Goal: Transaction & Acquisition: Purchase product/service

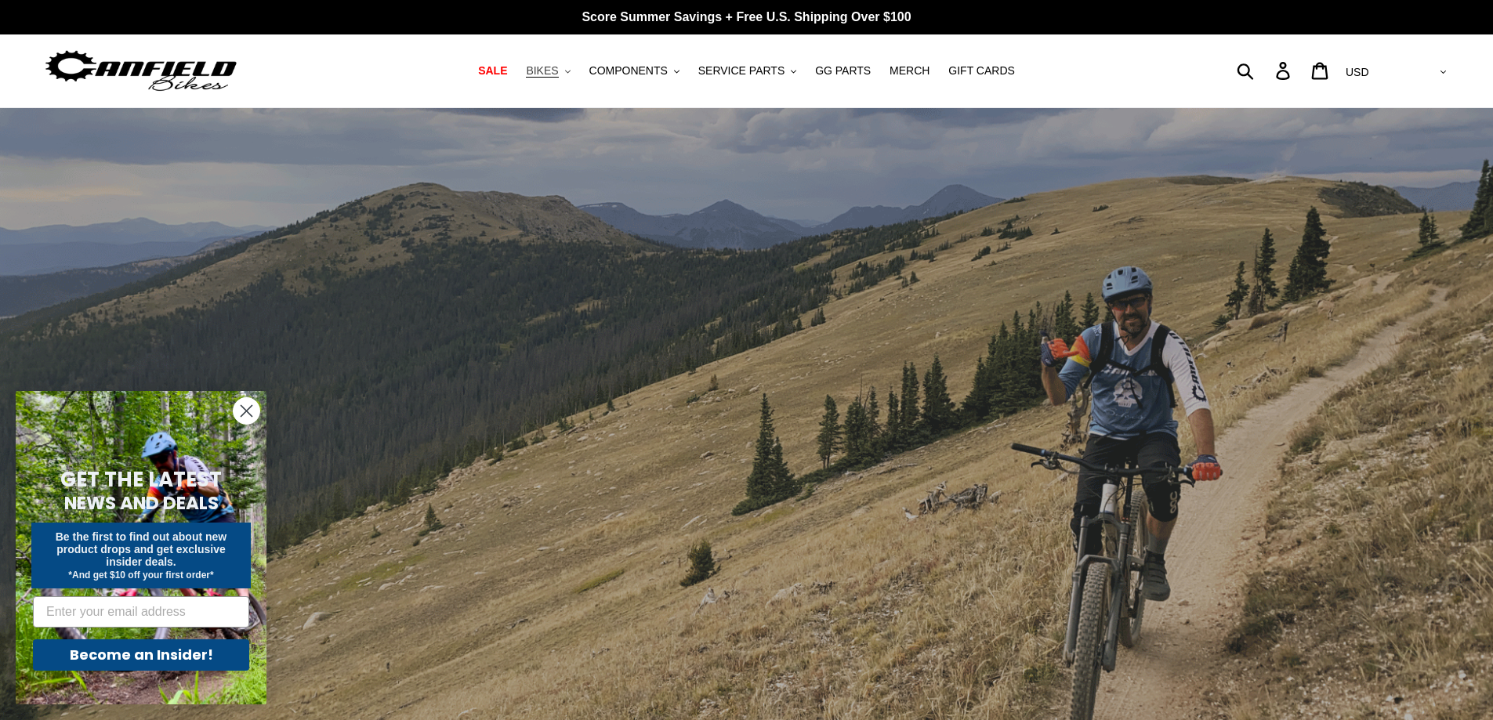
click at [558, 74] on span "BIKES" at bounding box center [542, 70] width 32 height 13
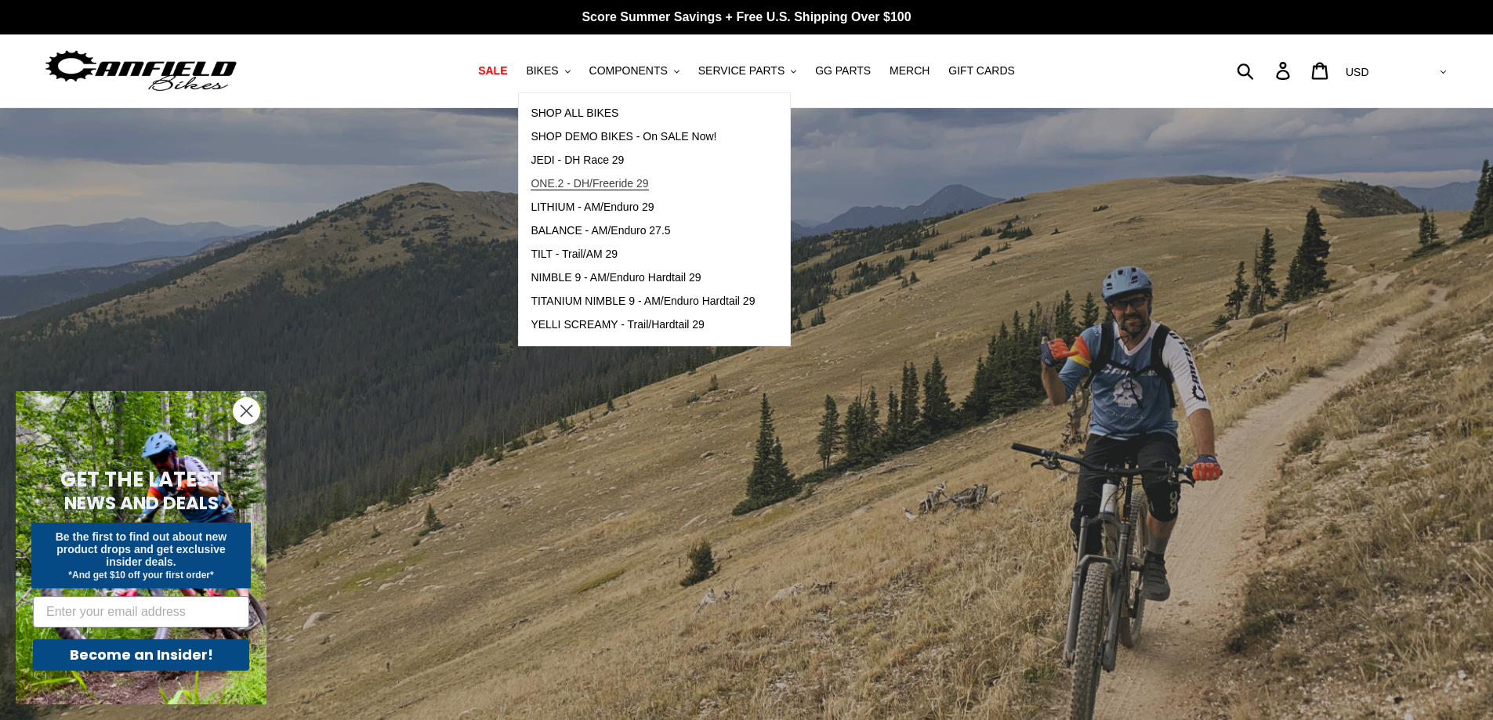
click at [606, 183] on span "ONE.2 - DH/Freeride 29" at bounding box center [590, 183] width 118 height 13
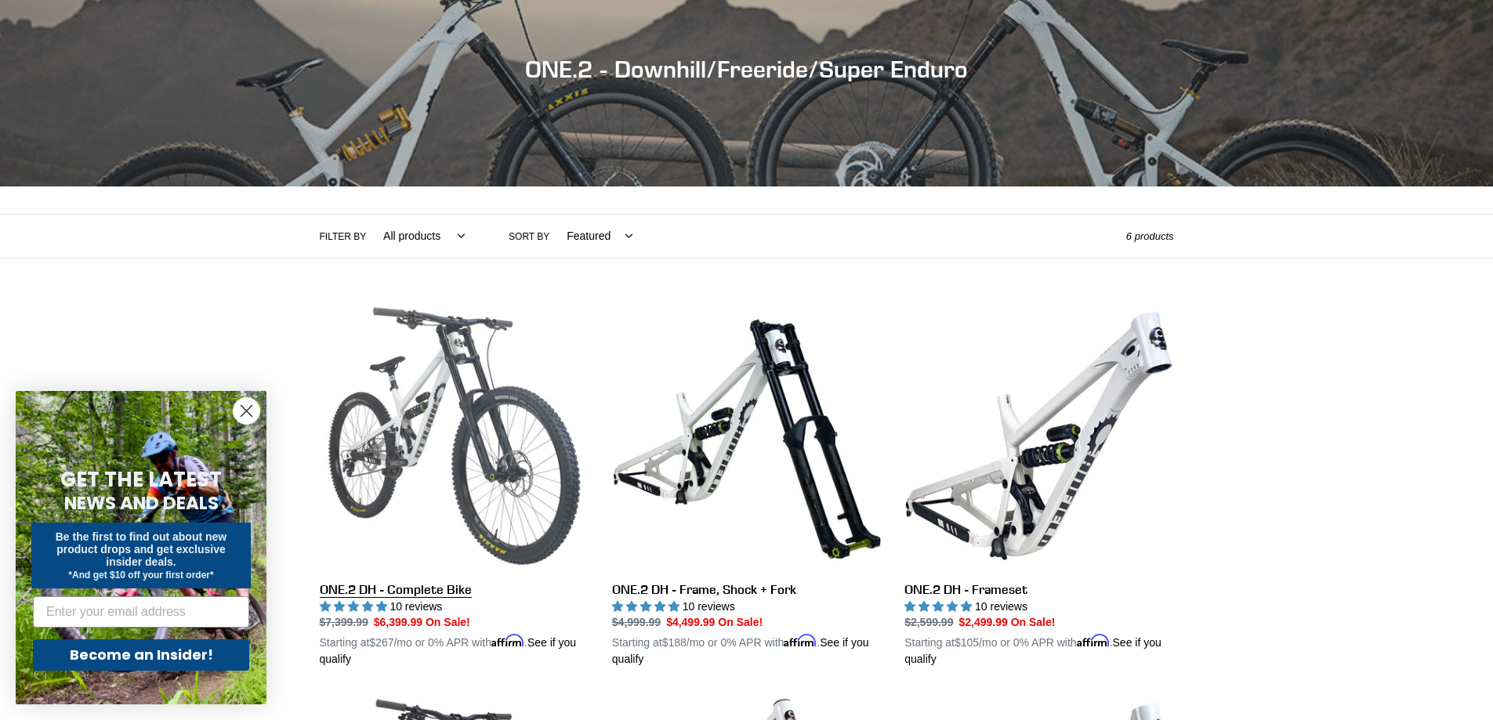
click at [447, 411] on link "ONE.2 DH - Complete Bike" at bounding box center [454, 485] width 269 height 367
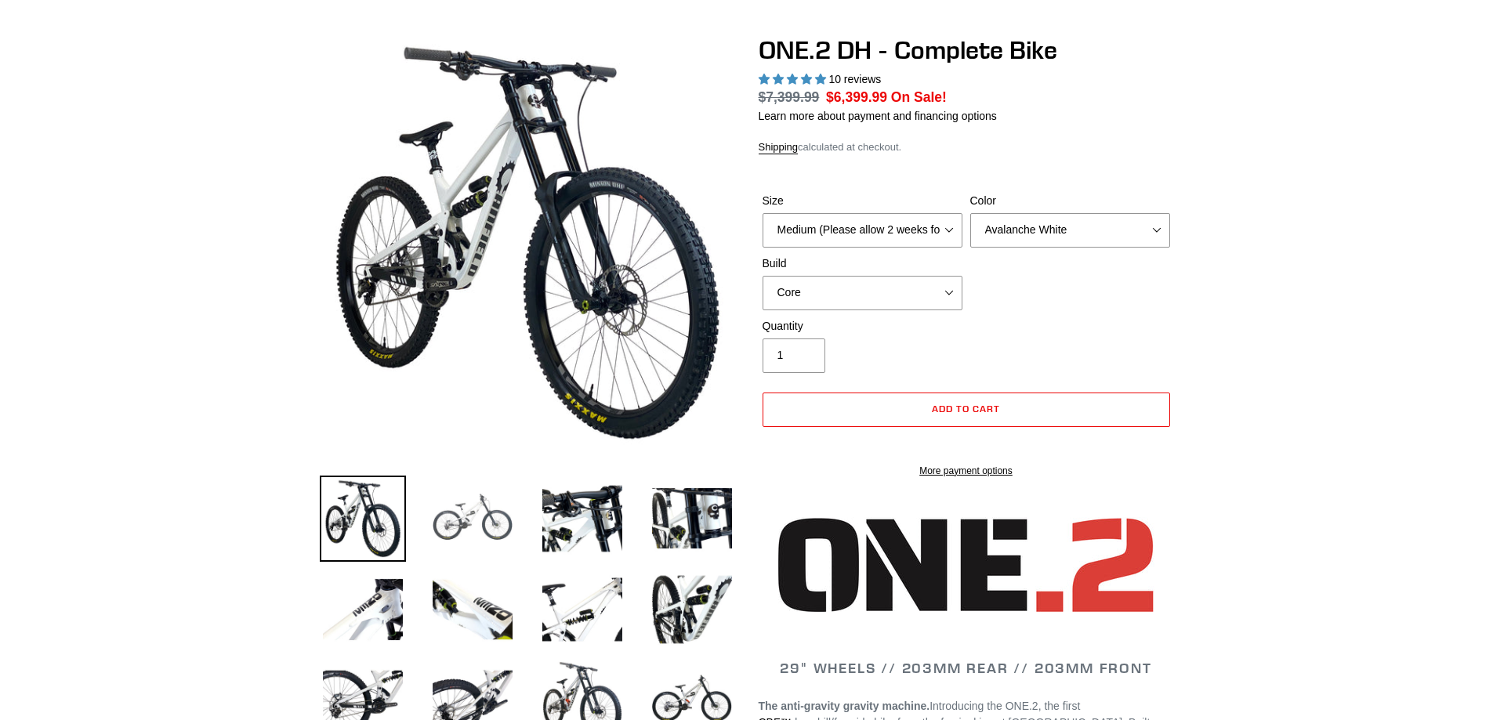
click at [486, 476] on img at bounding box center [472, 519] width 86 height 86
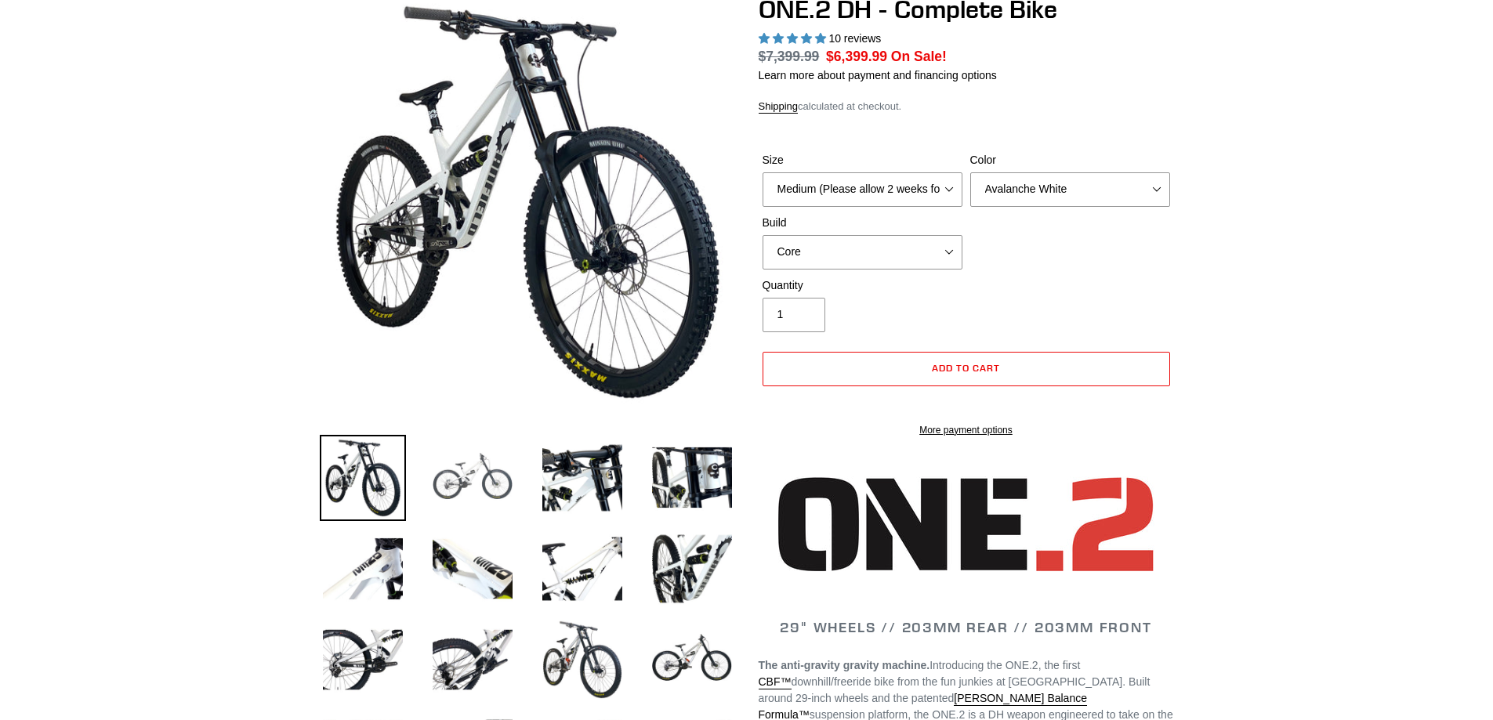
select select "highest-rating"
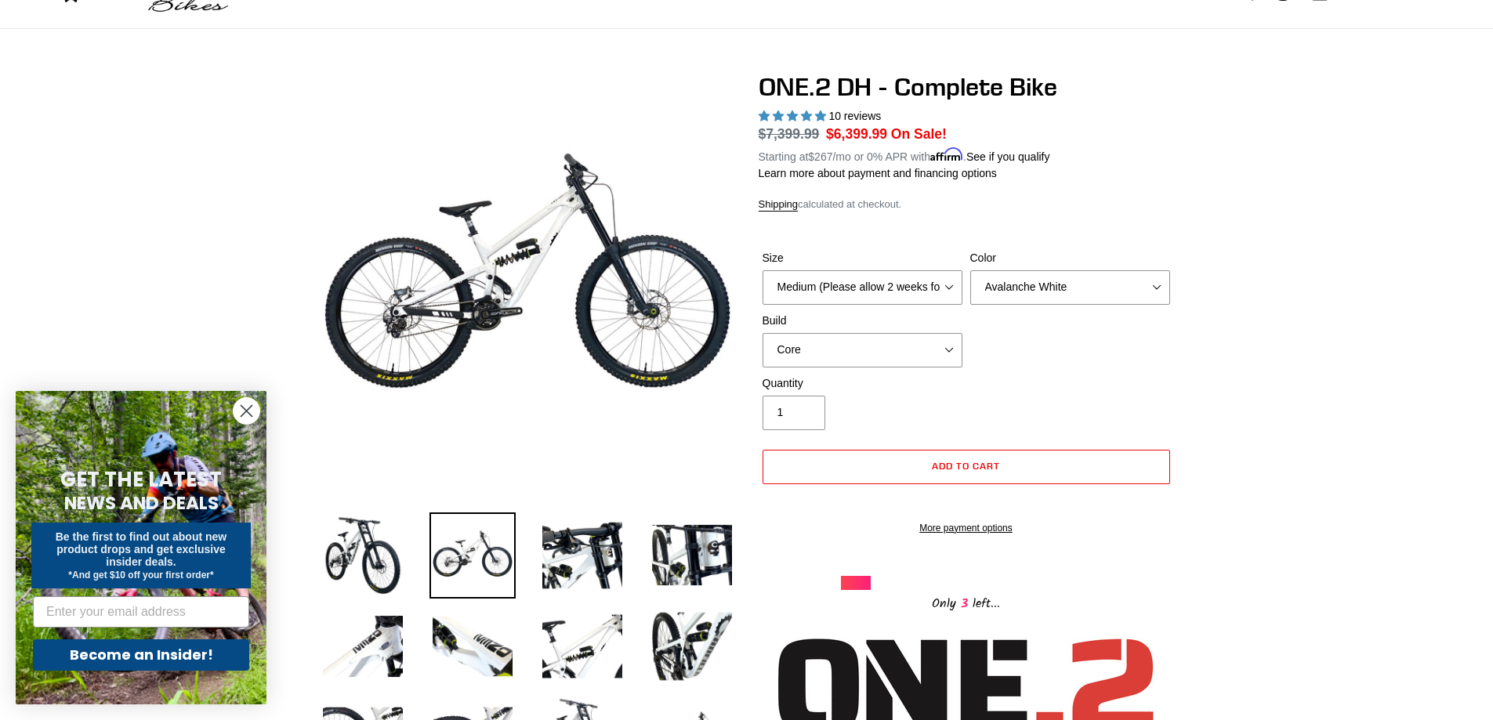
scroll to position [78, 0]
click at [258, 411] on circle "Close dialog" at bounding box center [247, 411] width 26 height 26
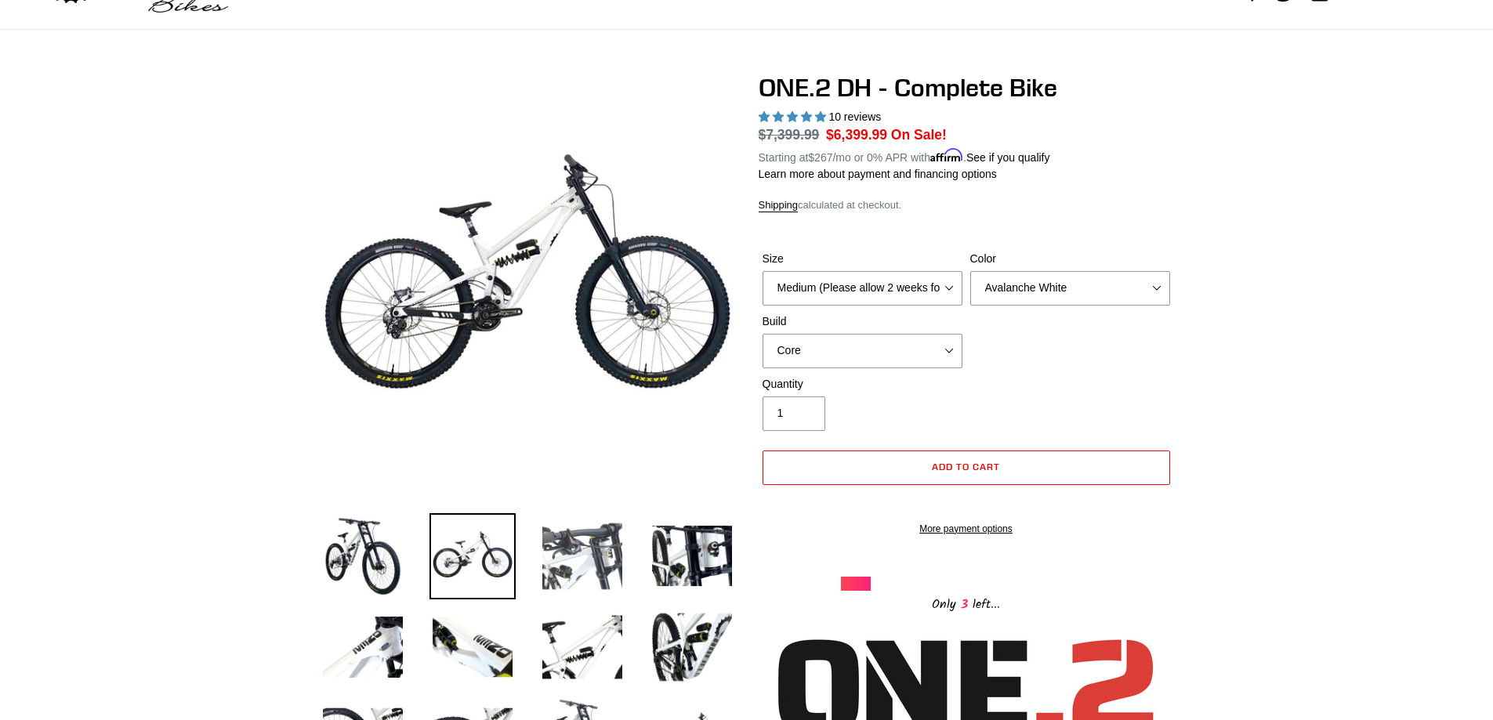
click at [580, 560] on img at bounding box center [582, 556] width 86 height 86
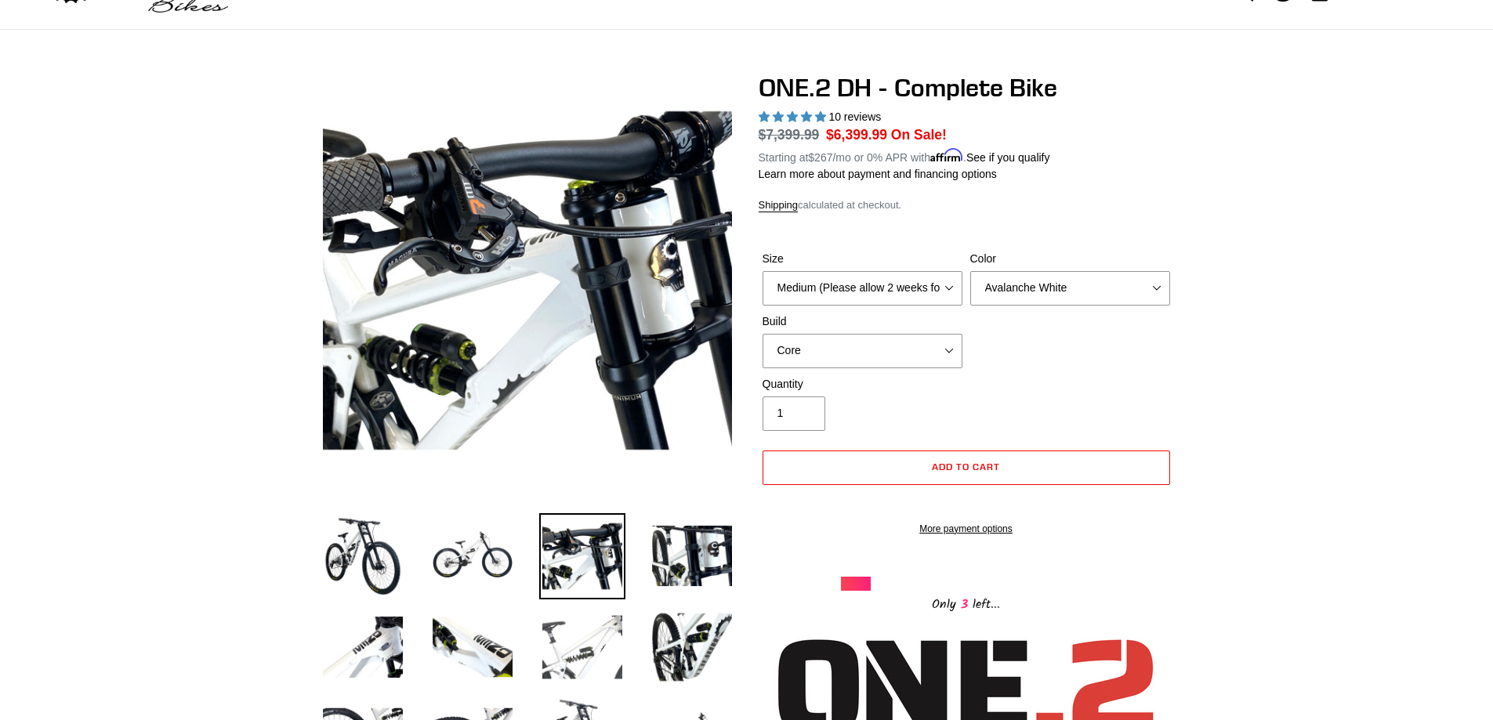
click at [591, 657] on img at bounding box center [582, 647] width 86 height 86
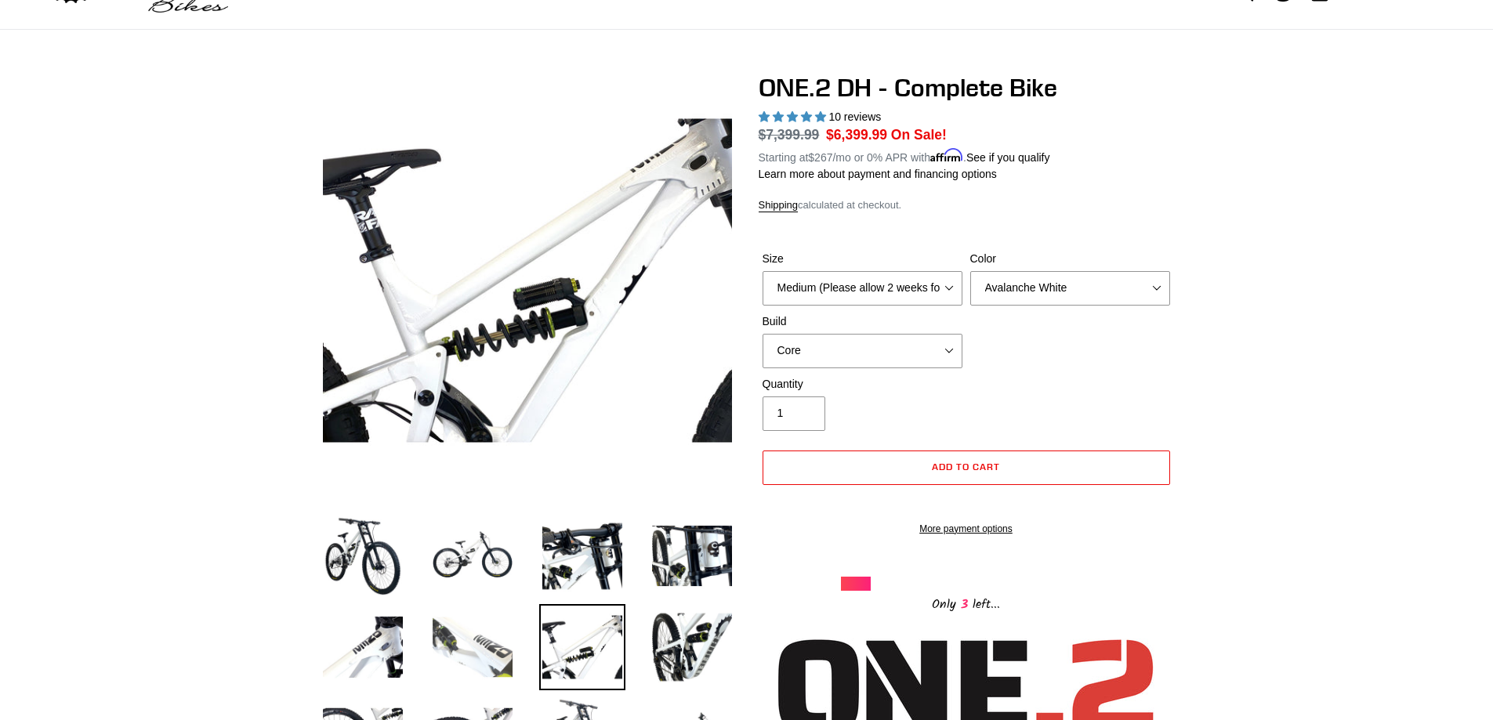
click at [491, 643] on img at bounding box center [472, 647] width 86 height 86
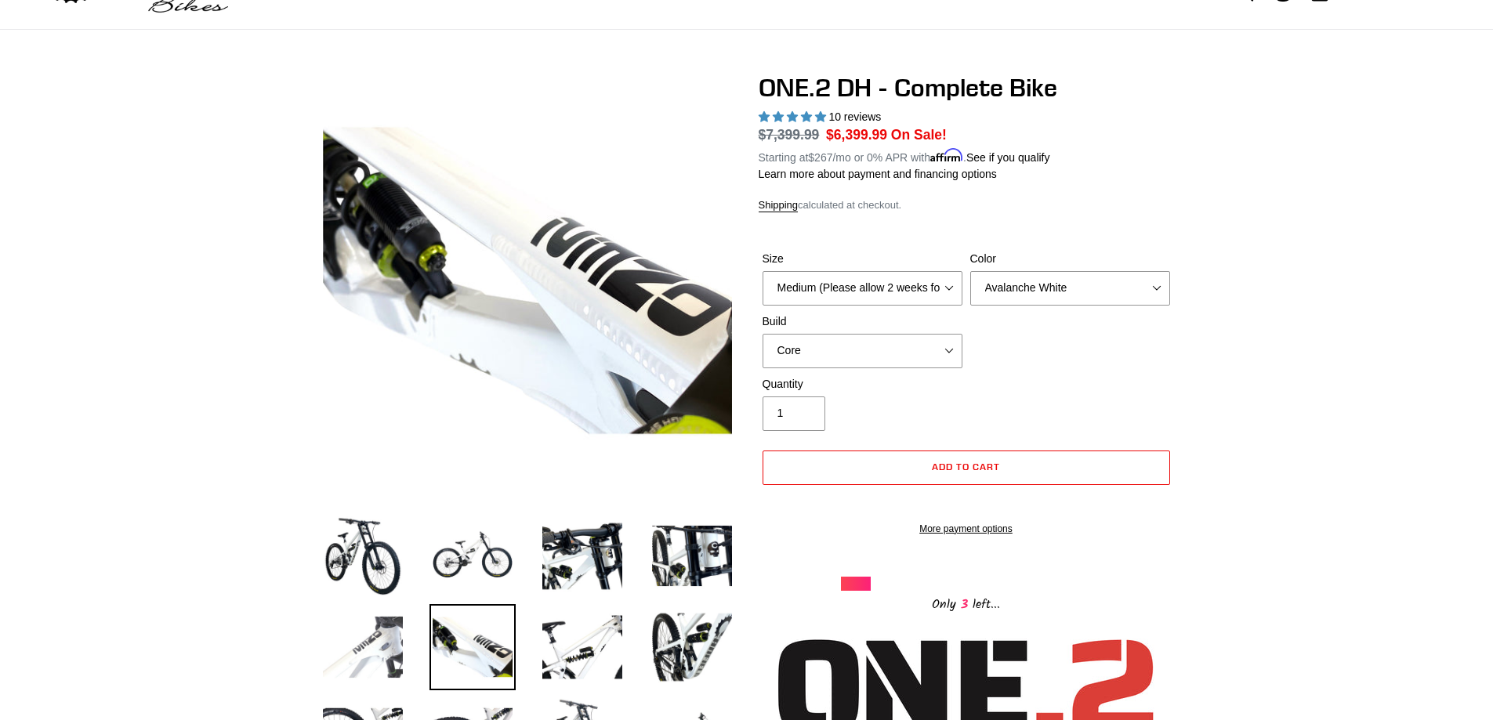
click at [371, 640] on img at bounding box center [363, 647] width 86 height 86
